Goal: Task Accomplishment & Management: Use online tool/utility

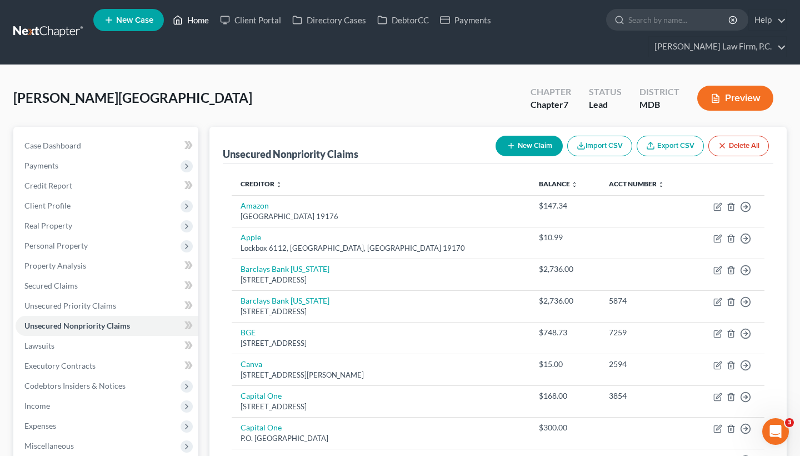
click at [203, 24] on link "Home" at bounding box center [190, 20] width 47 height 20
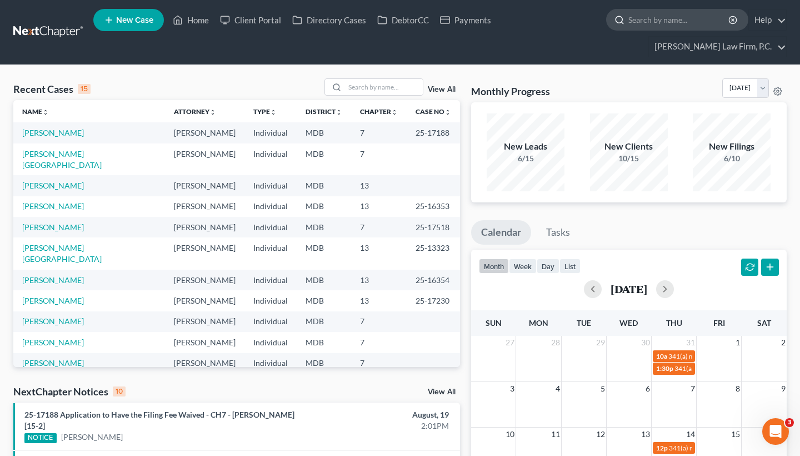
click at [650, 18] on input "search" at bounding box center [679, 19] width 102 height 21
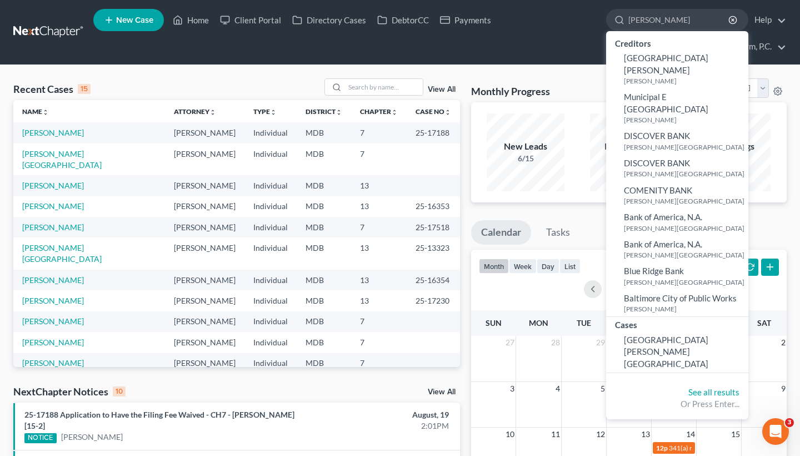
type input "Baldwin"
drag, startPoint x: 655, startPoint y: 48, endPoint x: 653, endPoint y: 313, distance: 265.6
click at [653, 334] on span "Baldwin, Valencia" at bounding box center [666, 351] width 84 height 34
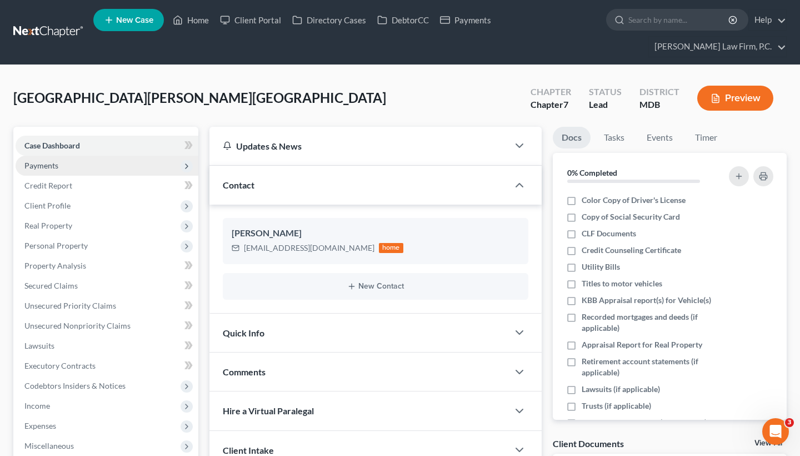
click at [75, 161] on span "Payments" at bounding box center [107, 166] width 183 height 20
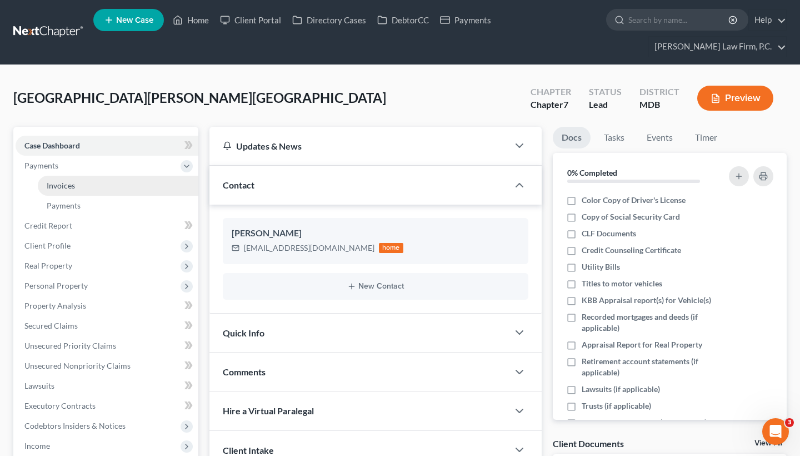
click at [105, 184] on link "Invoices" at bounding box center [118, 186] width 161 height 20
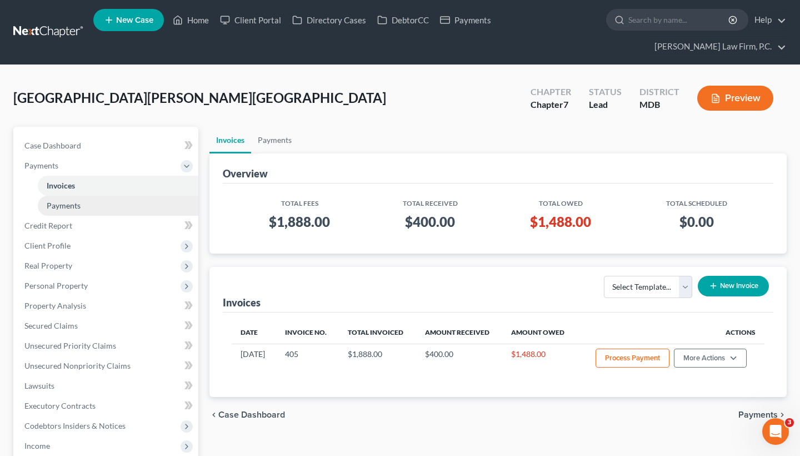
click at [97, 207] on link "Payments" at bounding box center [118, 206] width 161 height 20
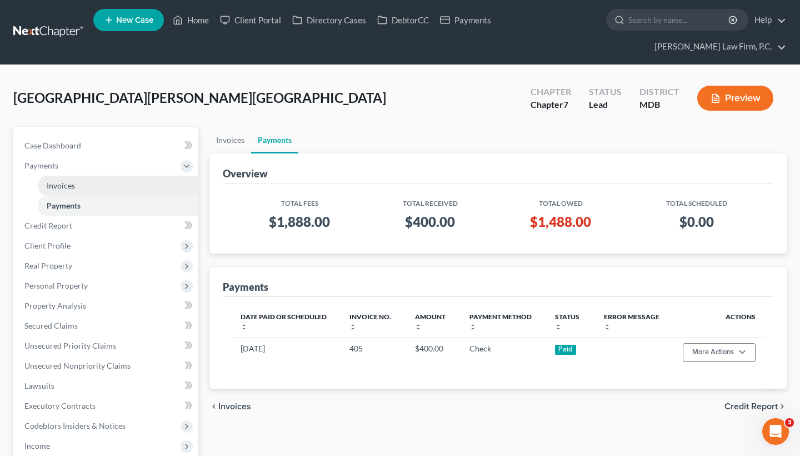
click at [88, 191] on link "Invoices" at bounding box center [118, 186] width 161 height 20
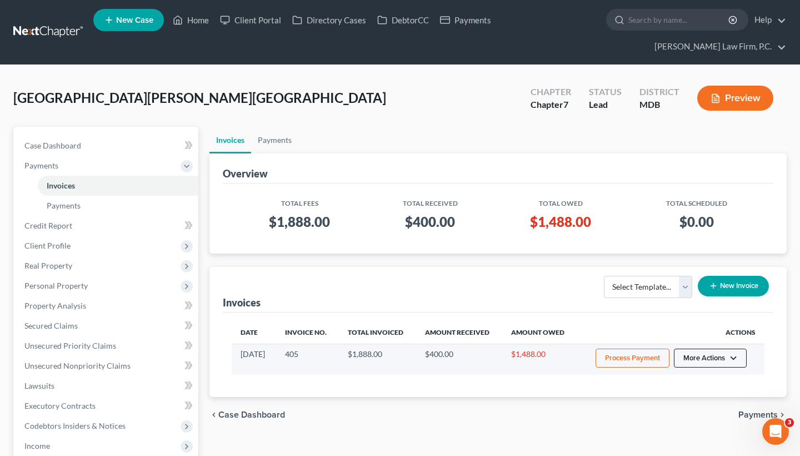
click at [713, 363] on button "More Actions" at bounding box center [710, 357] width 73 height 19
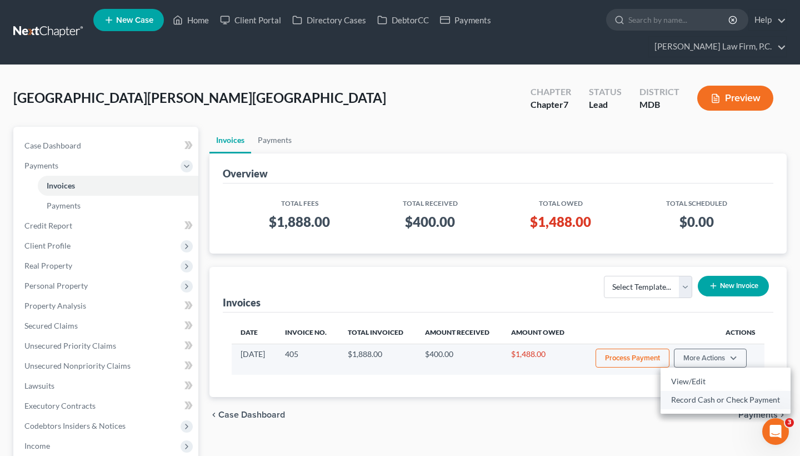
click at [688, 398] on link "Record Cash or Check Payment" at bounding box center [726, 399] width 130 height 19
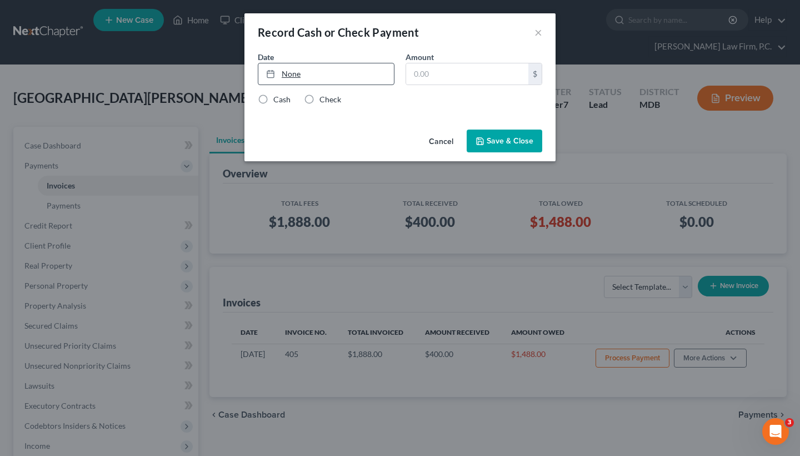
click at [319, 80] on link "None" at bounding box center [326, 73] width 136 height 21
drag, startPoint x: 307, startPoint y: 222, endPoint x: 310, endPoint y: 212, distance: 11.1
click at [451, 72] on input "text" at bounding box center [467, 73] width 122 height 21
paste input "496"
type input "496"
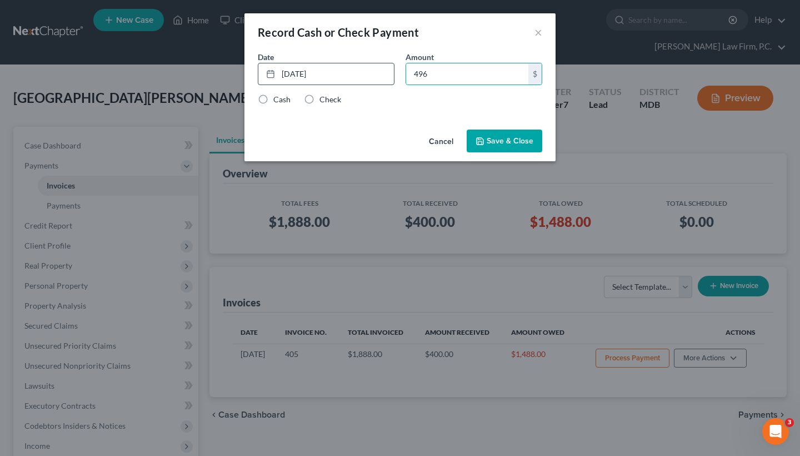
click at [319, 99] on label "Check" at bounding box center [330, 99] width 22 height 11
click at [324, 99] on input "Check" at bounding box center [327, 97] width 7 height 7
radio input "true"
click at [491, 141] on button "Save & Close" at bounding box center [505, 140] width 76 height 23
